Goal: Navigation & Orientation: Find specific page/section

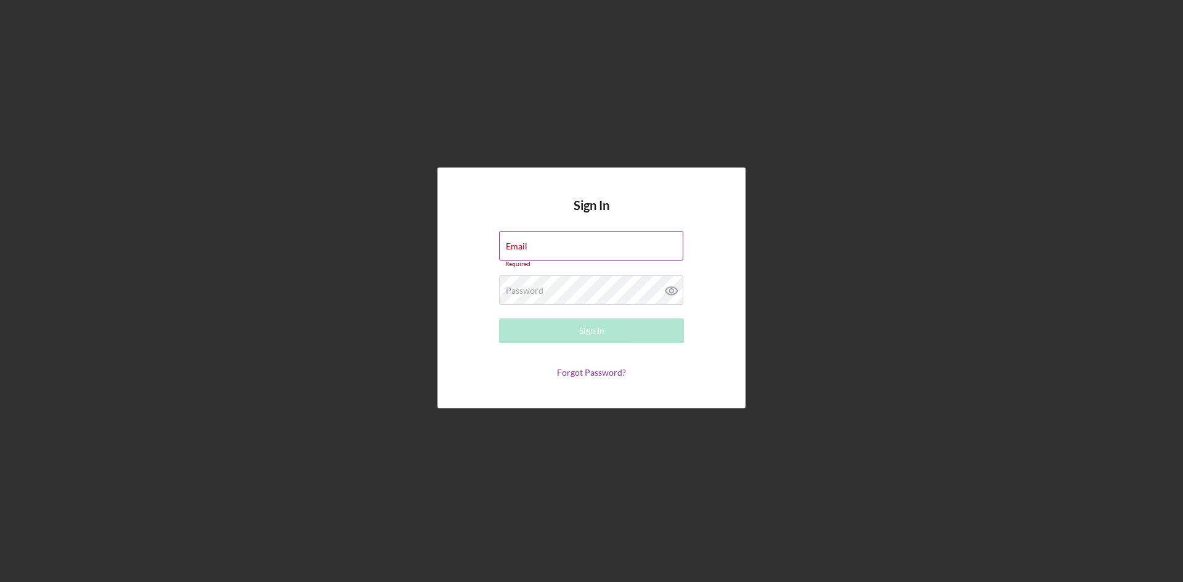
click at [640, 237] on div "Email Required" at bounding box center [591, 249] width 185 height 37
type input "[PERSON_NAME][EMAIL_ADDRESS][DOMAIN_NAME]"
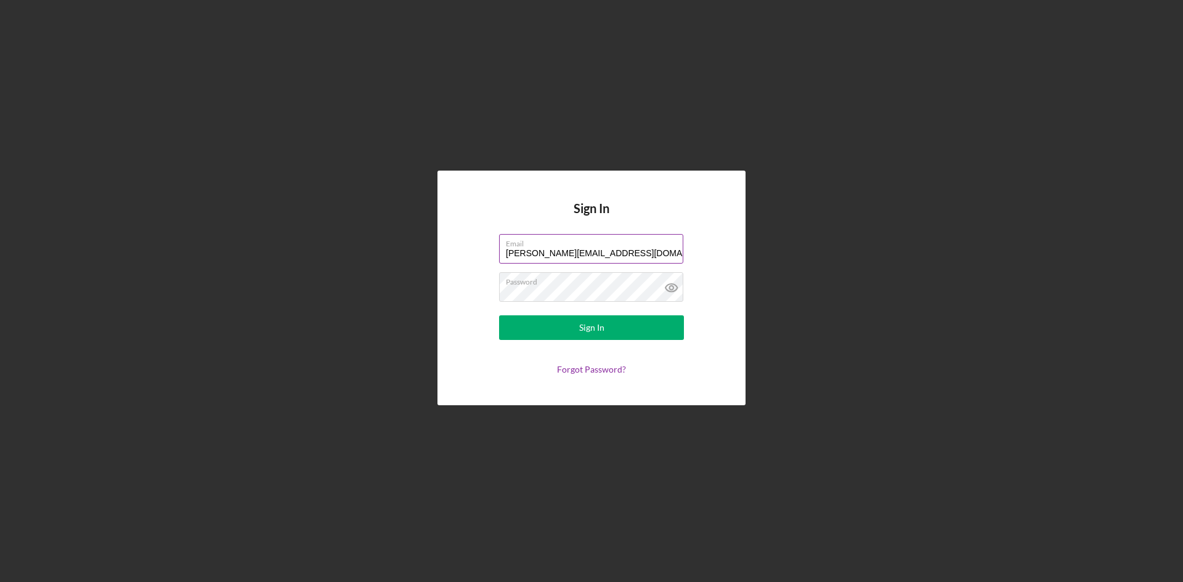
click at [499, 315] on button "Sign In" at bounding box center [591, 327] width 185 height 25
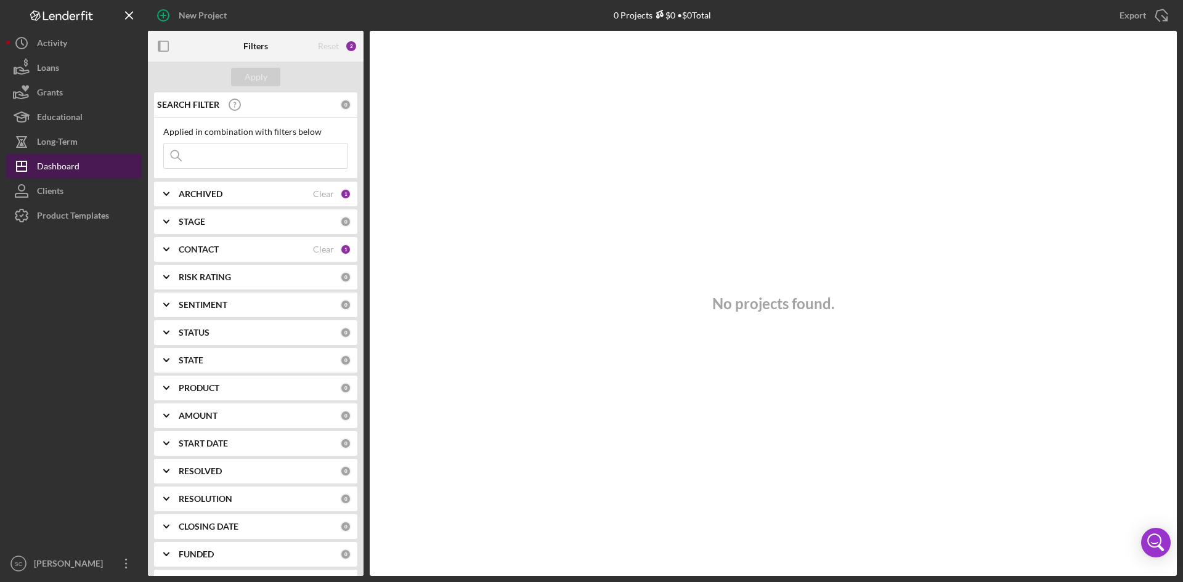
click at [54, 166] on div "Dashboard" at bounding box center [58, 168] width 43 height 28
click at [62, 190] on div "Clients" at bounding box center [50, 193] width 26 height 28
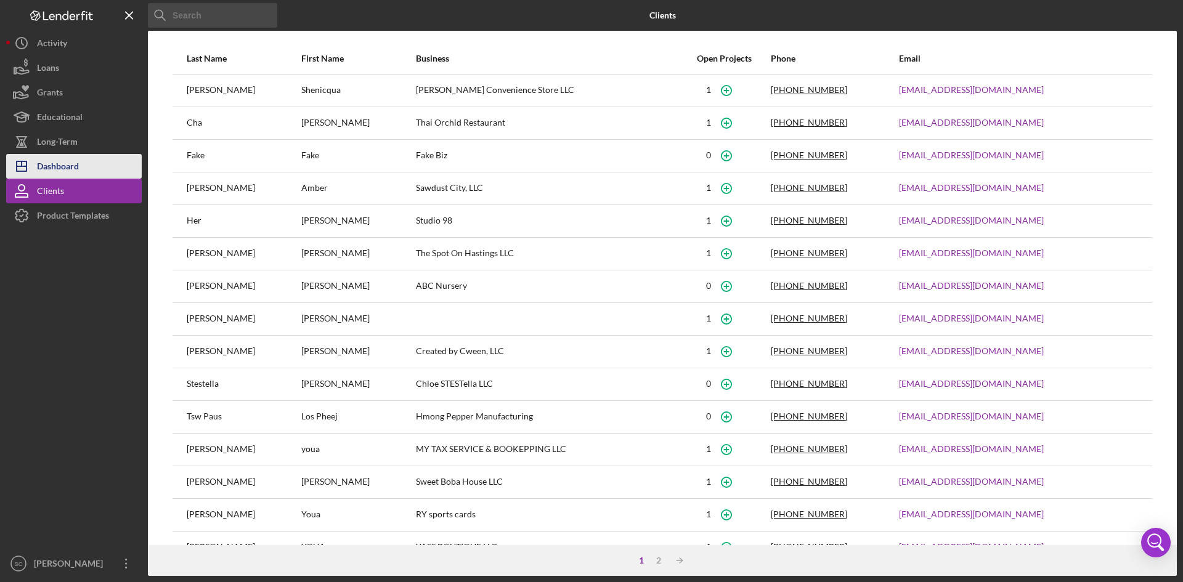
click at [48, 168] on div "Dashboard" at bounding box center [58, 168] width 42 height 28
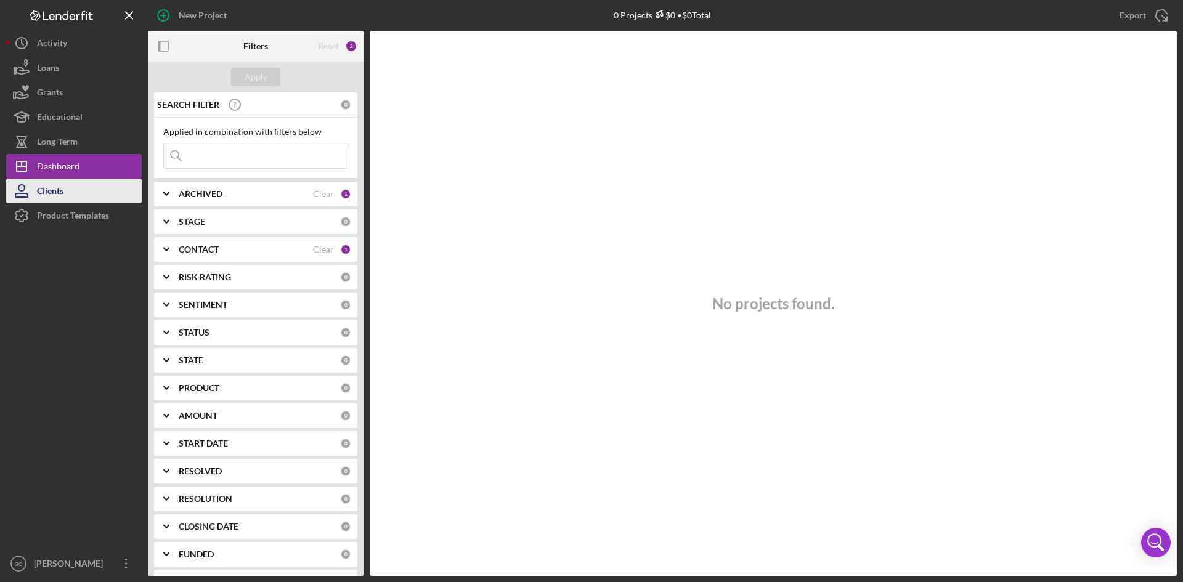
click at [47, 191] on div "Clients" at bounding box center [50, 193] width 26 height 28
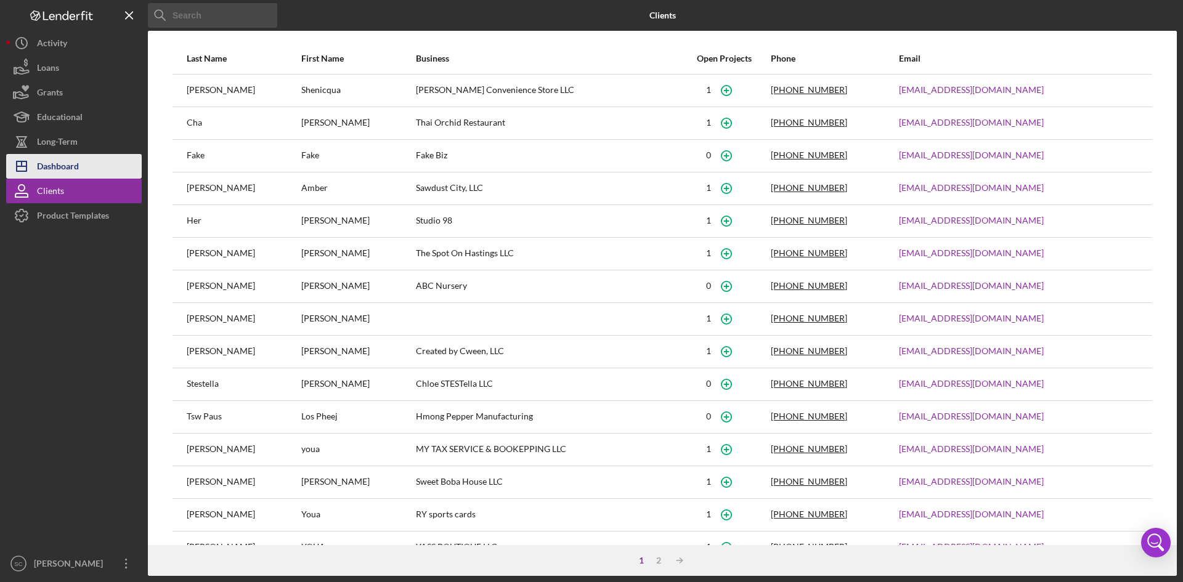
click at [41, 165] on div "Dashboard" at bounding box center [58, 168] width 42 height 28
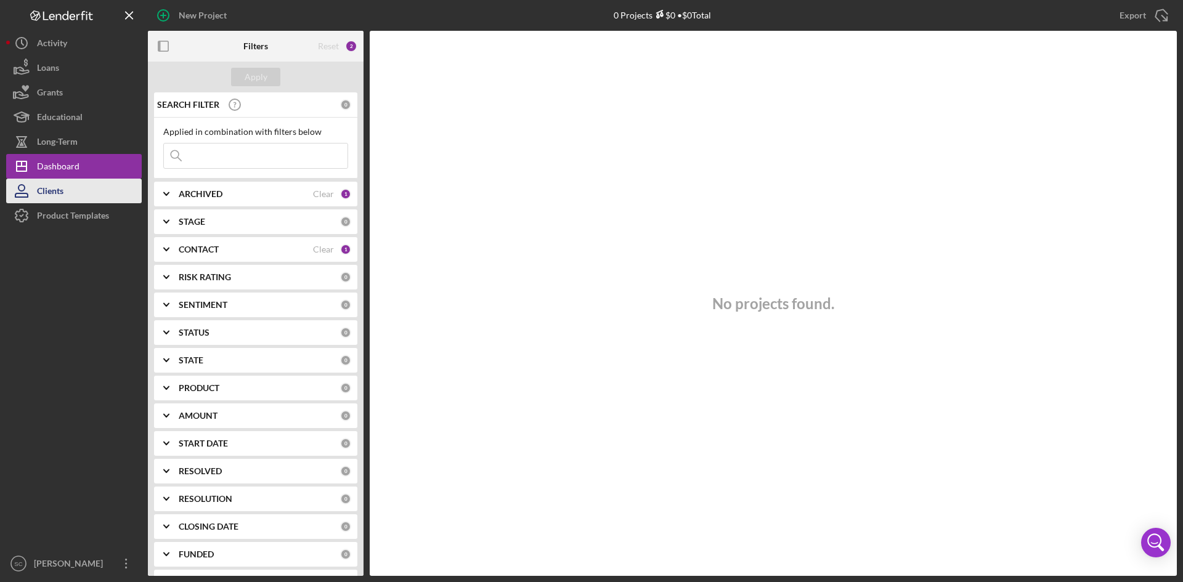
click at [39, 192] on div "Clients" at bounding box center [50, 193] width 26 height 28
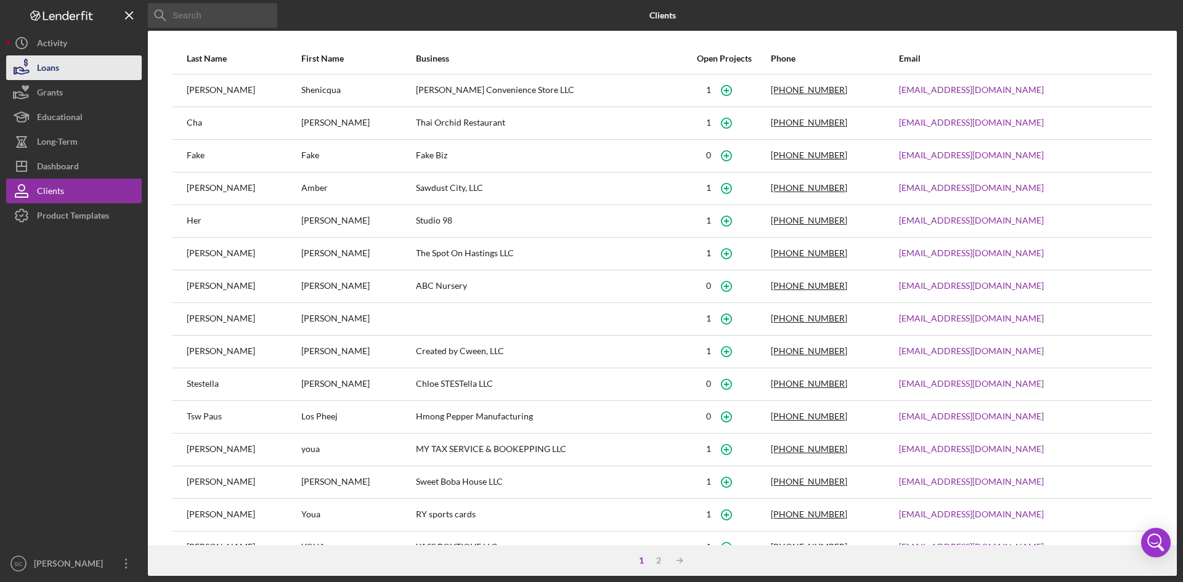
click at [46, 68] on div "Loans" at bounding box center [48, 69] width 22 height 28
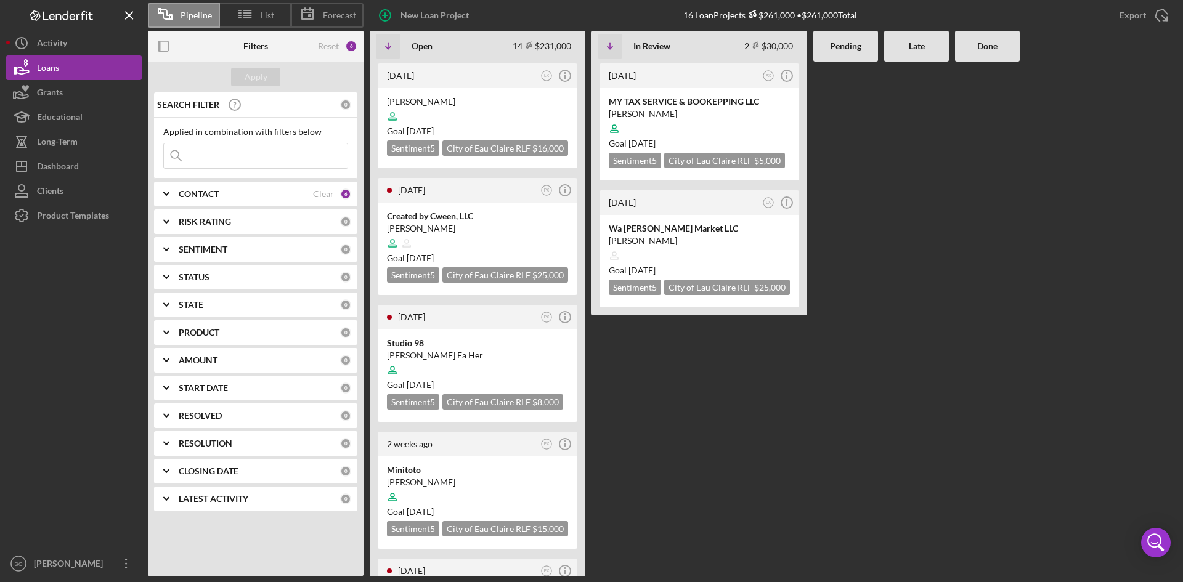
click at [855, 281] on div at bounding box center [845, 319] width 65 height 514
